Goal: Check status: Check status

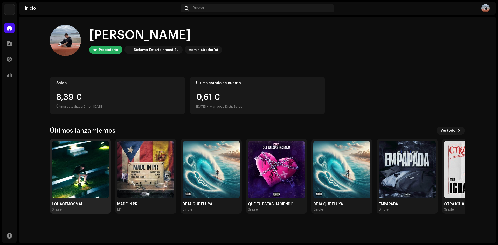
click at [102, 187] on img at bounding box center [80, 169] width 57 height 57
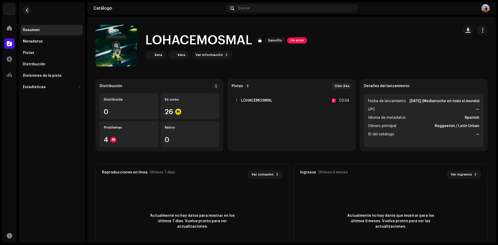
click at [115, 45] on span "button" at bounding box center [116, 46] width 4 height 4
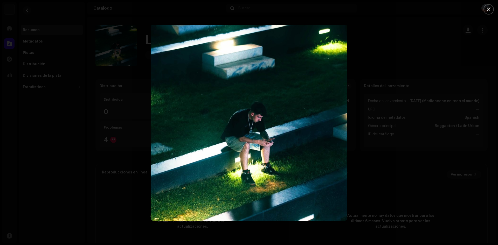
click at [377, 112] on div at bounding box center [249, 122] width 498 height 245
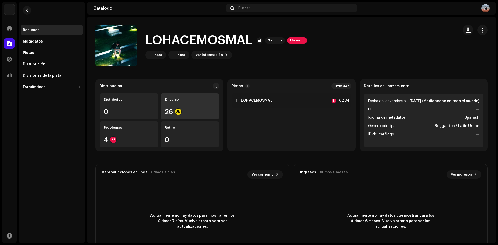
click at [196, 114] on div "26" at bounding box center [190, 111] width 51 height 7
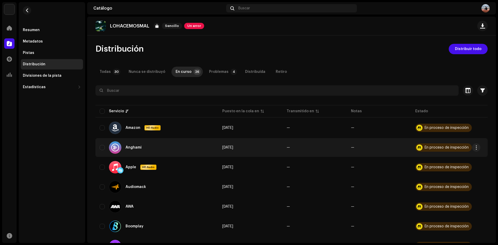
click at [456, 150] on div "En proceso de inspección" at bounding box center [443, 147] width 57 height 8
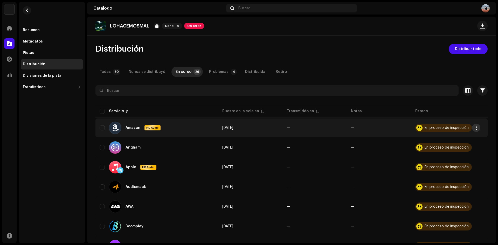
click at [474, 127] on button "button" at bounding box center [476, 128] width 8 height 8
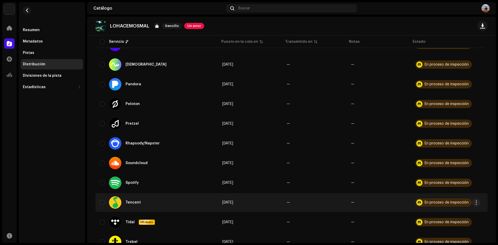
scroll to position [298, 0]
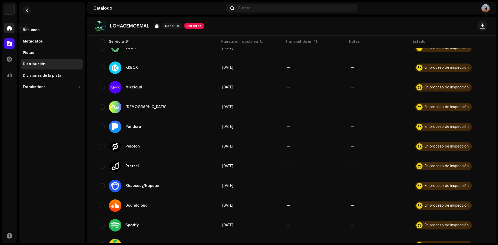
click at [14, 28] on div at bounding box center [9, 28] width 10 height 10
